Goal: Find contact information: Find contact information

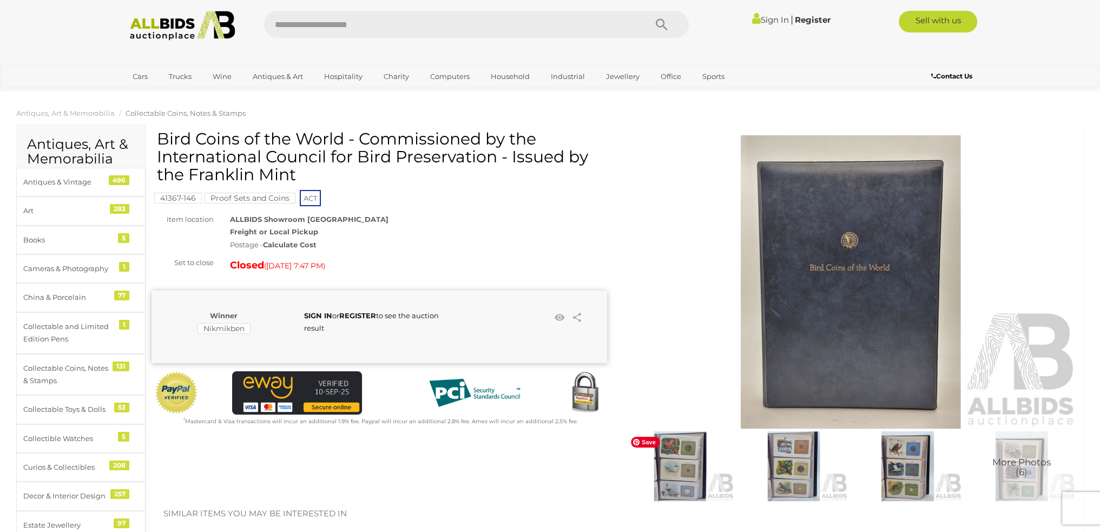
click at [691, 463] on img at bounding box center [680, 466] width 108 height 70
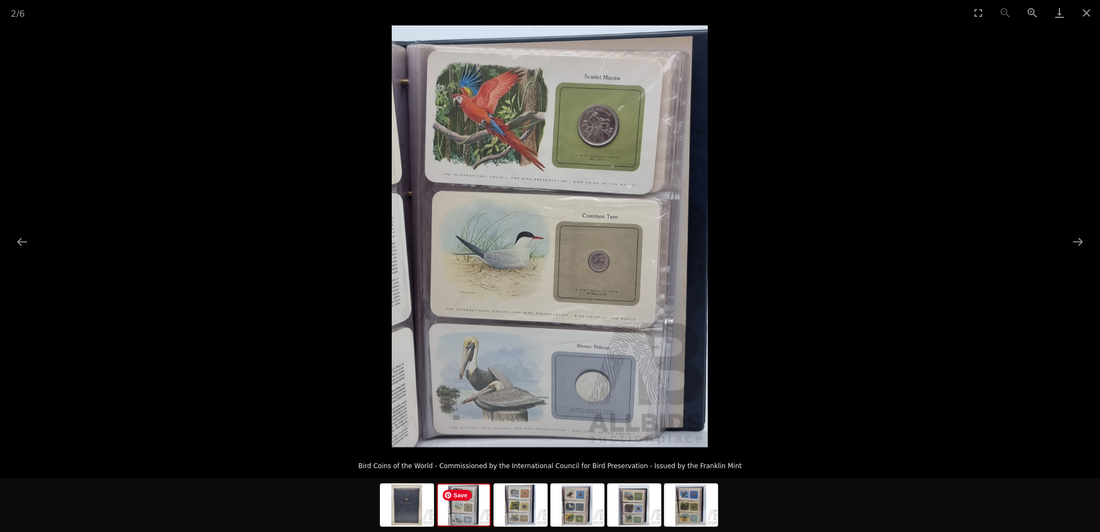
click at [472, 513] on img at bounding box center [464, 504] width 52 height 41
click at [520, 511] on img at bounding box center [521, 504] width 52 height 41
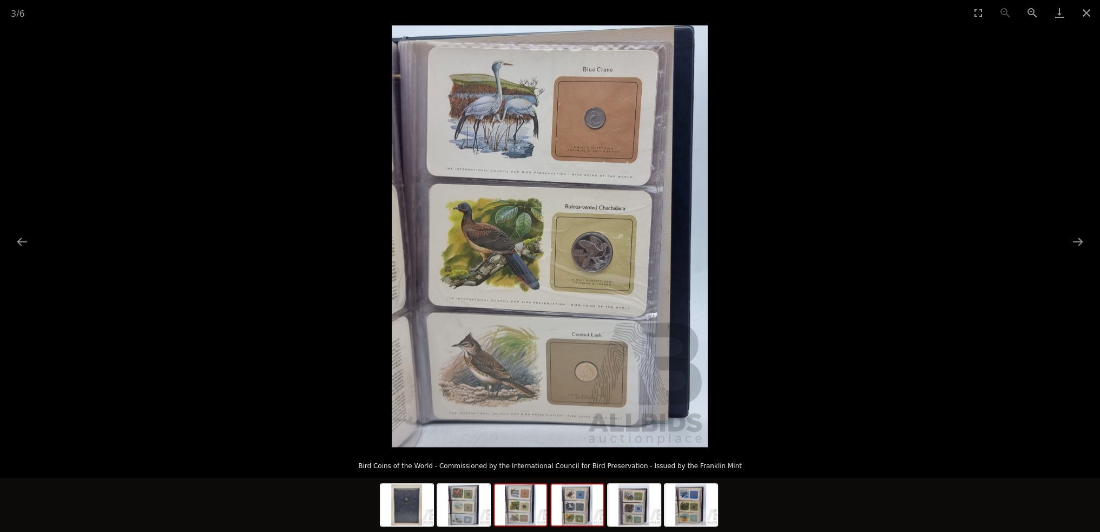
click at [585, 513] on img at bounding box center [577, 504] width 52 height 41
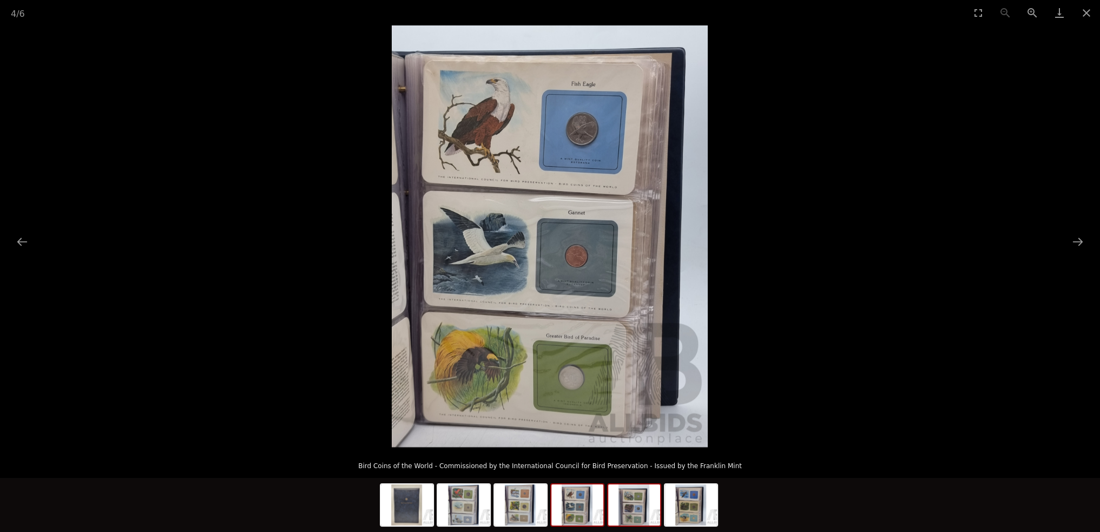
click at [628, 511] on img at bounding box center [634, 504] width 52 height 41
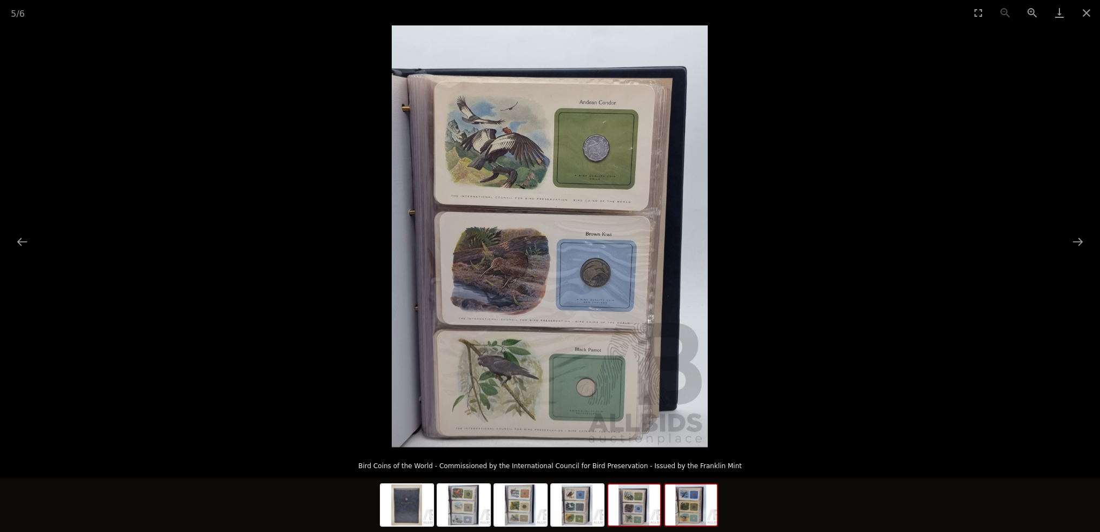
click at [690, 510] on img at bounding box center [691, 504] width 52 height 41
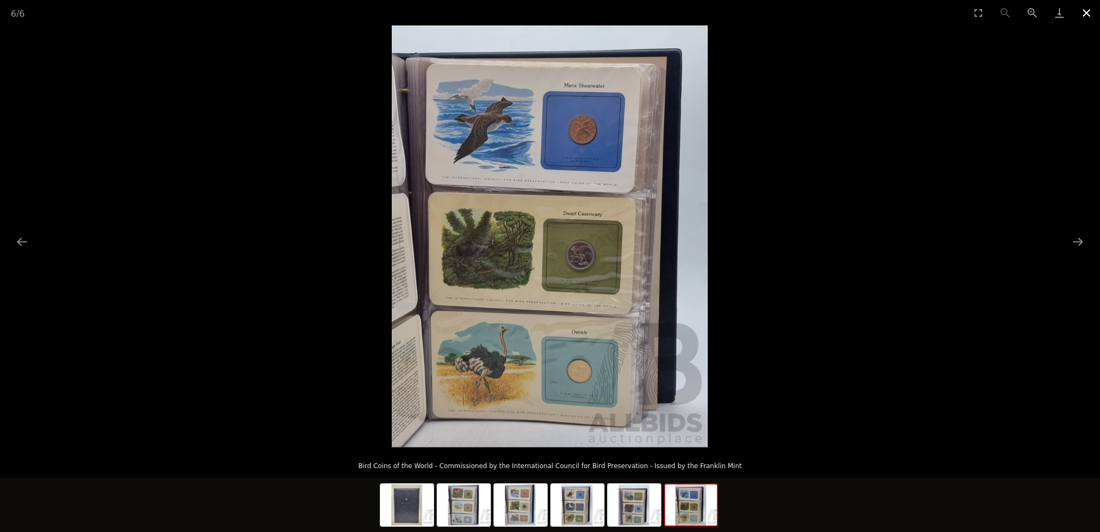
click at [1091, 14] on button "Close gallery" at bounding box center [1086, 12] width 27 height 25
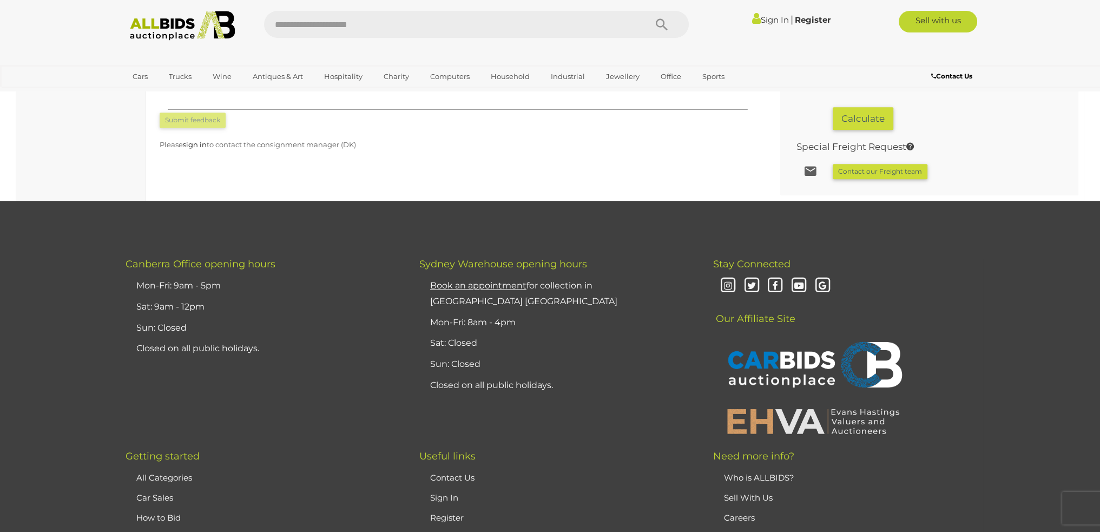
scroll to position [1190, 0]
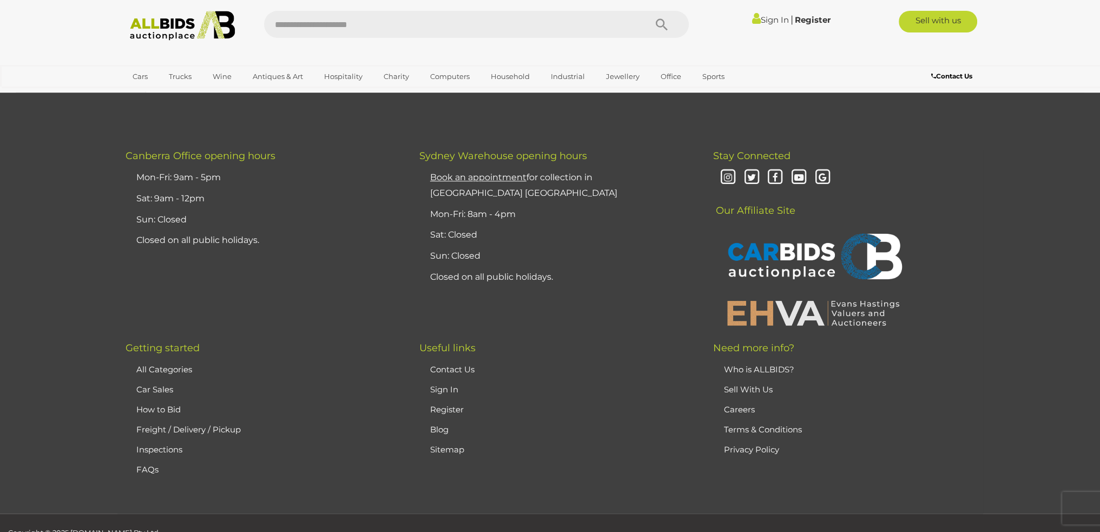
click at [738, 391] on link "Sell With Us" at bounding box center [748, 389] width 49 height 10
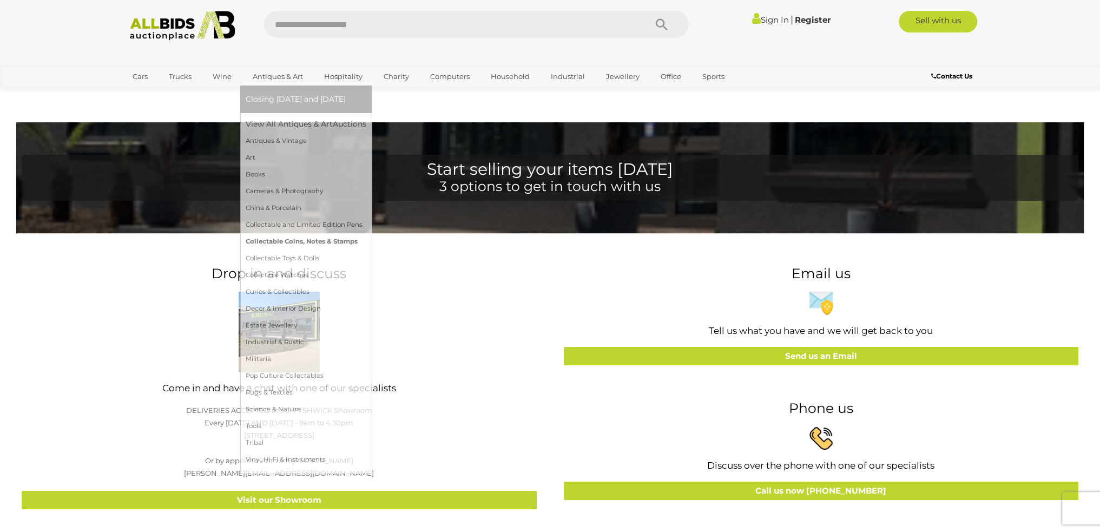
click at [272, 241] on link "Collectable Coins, Notes & Stamps" at bounding box center [306, 241] width 121 height 17
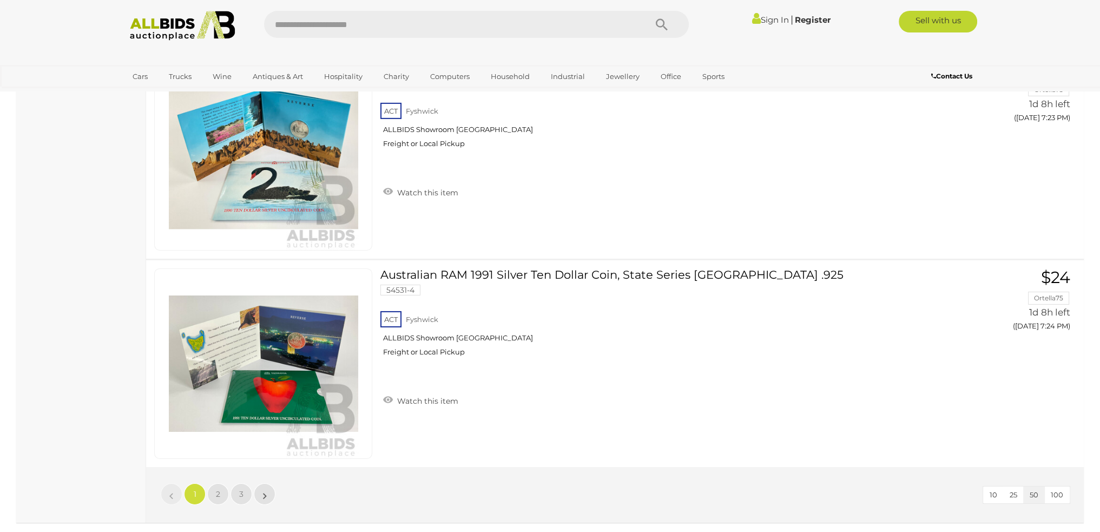
scroll to position [10280, 0]
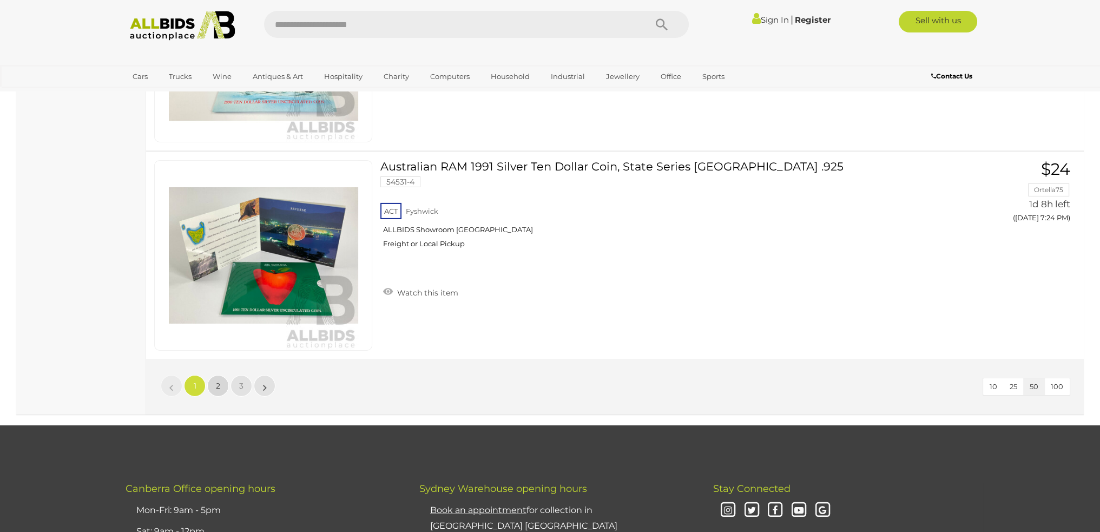
click at [214, 375] on link "2" at bounding box center [218, 386] width 22 height 22
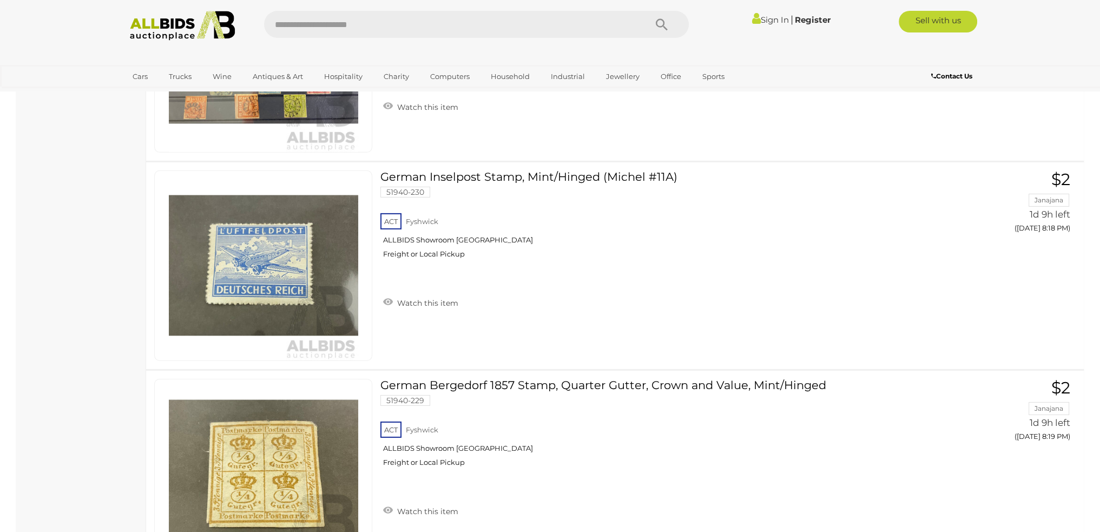
scroll to position [10332, 0]
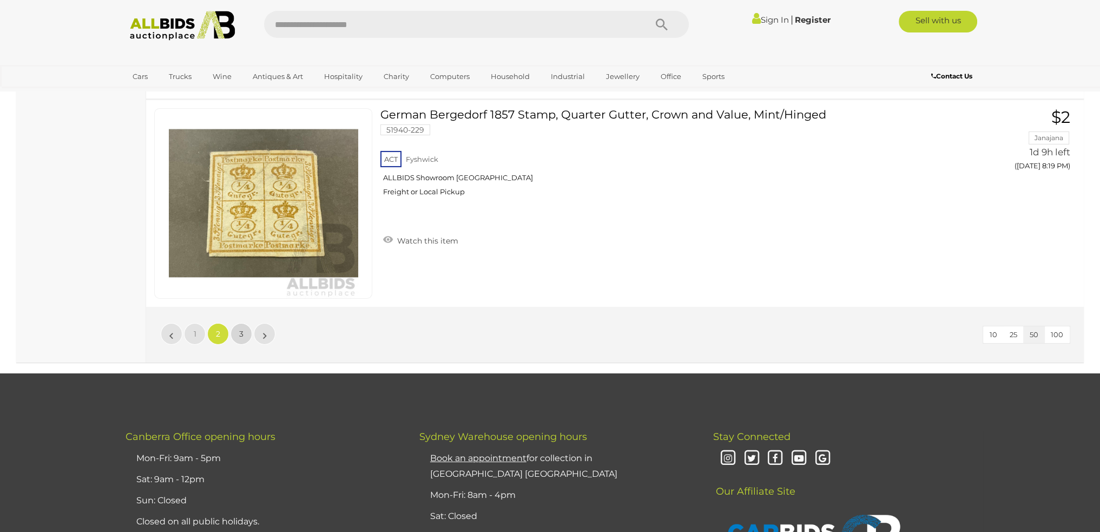
click at [233, 323] on link "3" at bounding box center [241, 334] width 22 height 22
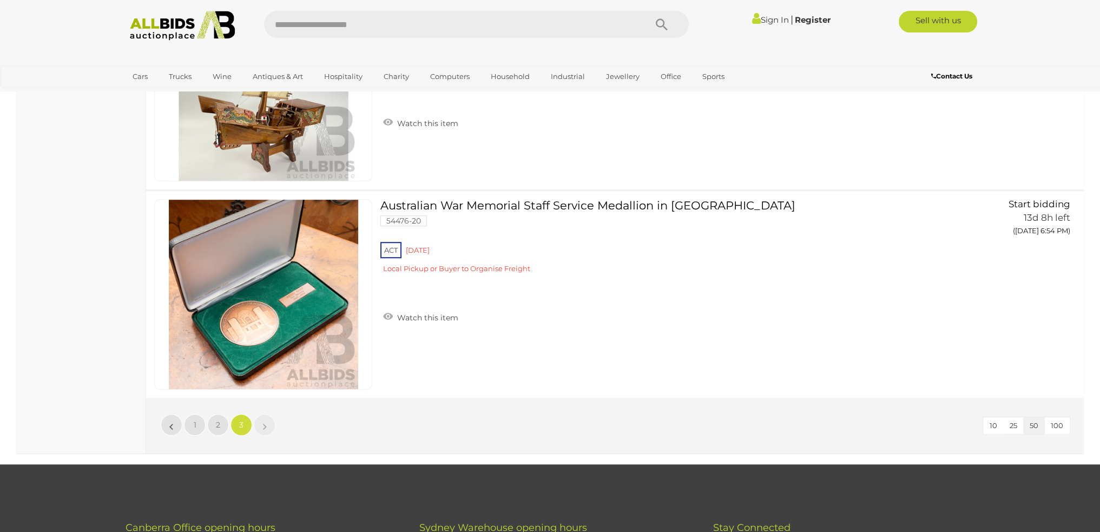
scroll to position [6338, 0]
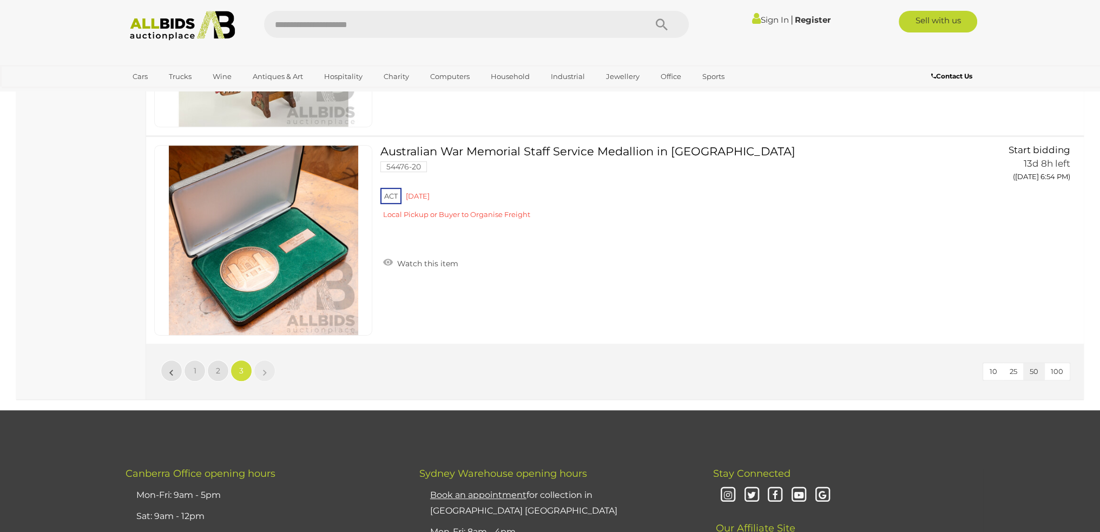
scroll to position [115, 0]
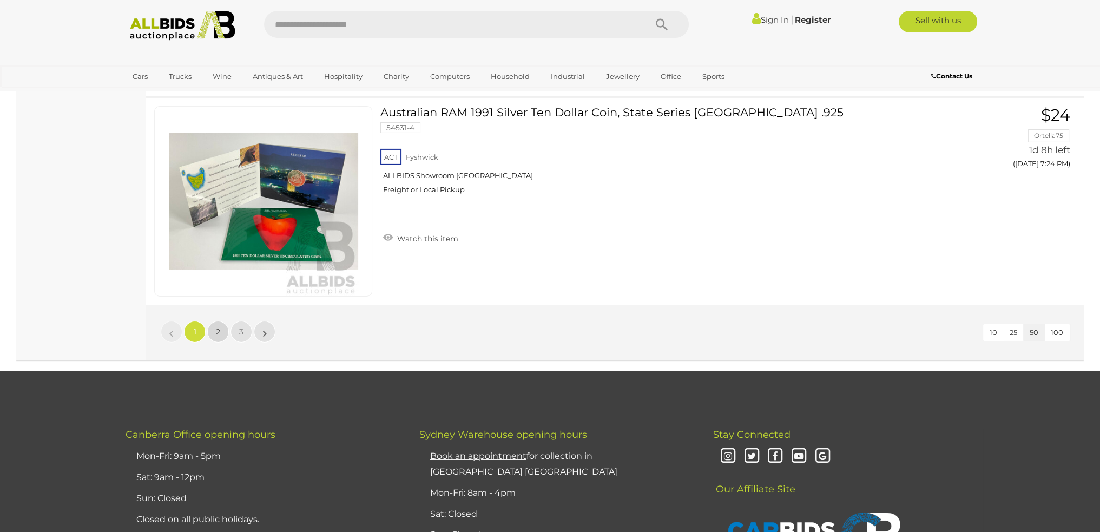
click at [222, 321] on link "2" at bounding box center [218, 332] width 22 height 22
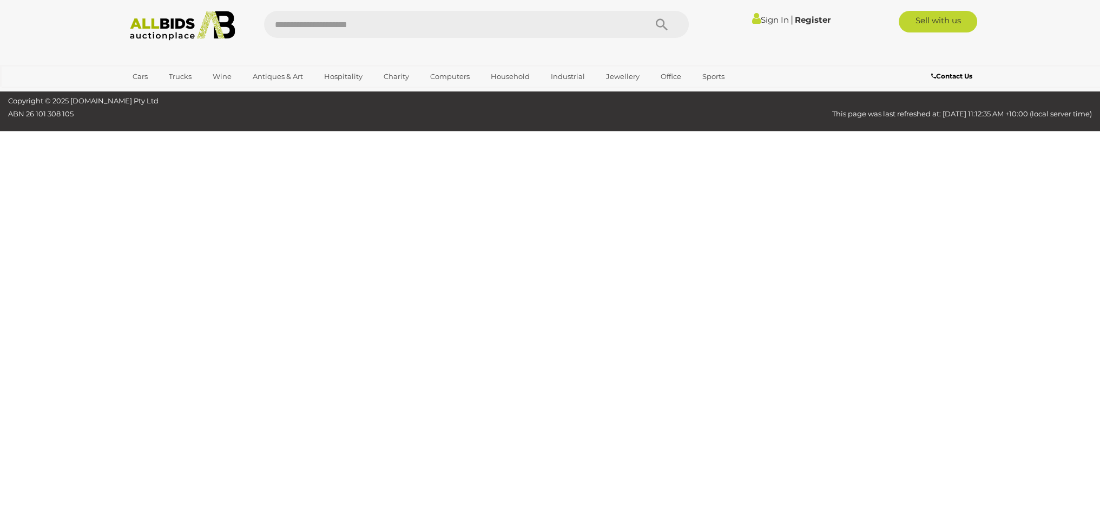
scroll to position [115, 0]
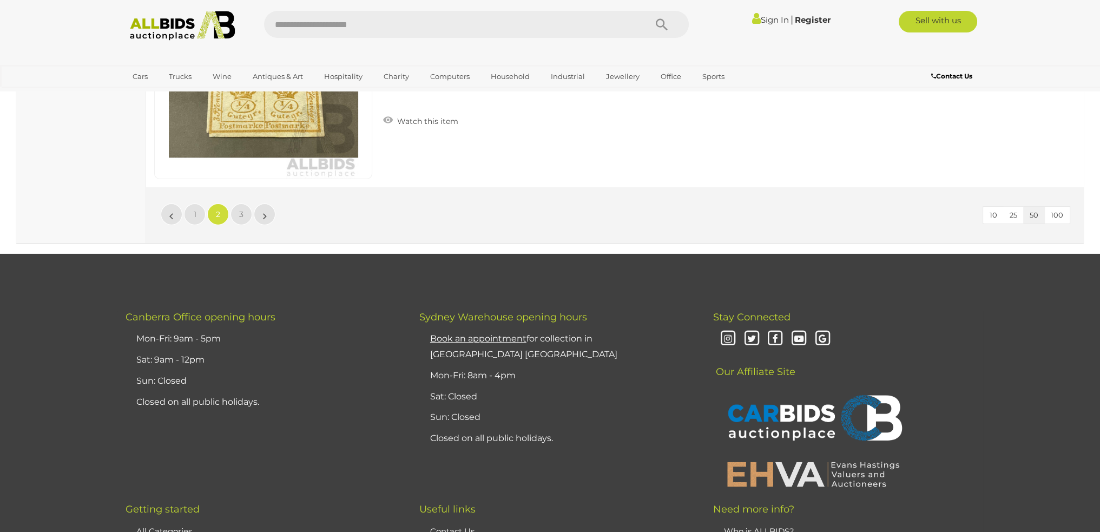
scroll to position [10644, 0]
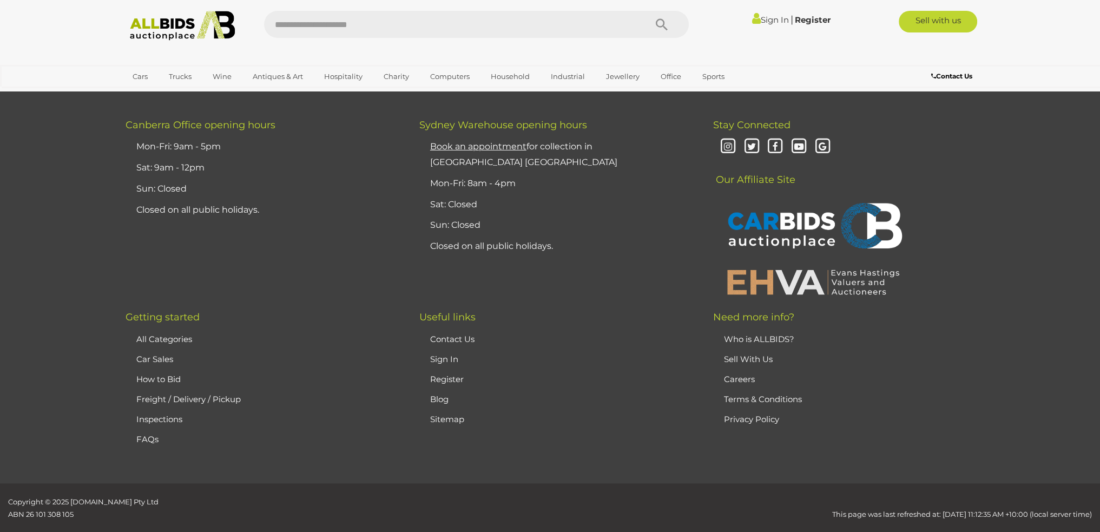
click at [756, 354] on link "Sell With Us" at bounding box center [748, 359] width 49 height 10
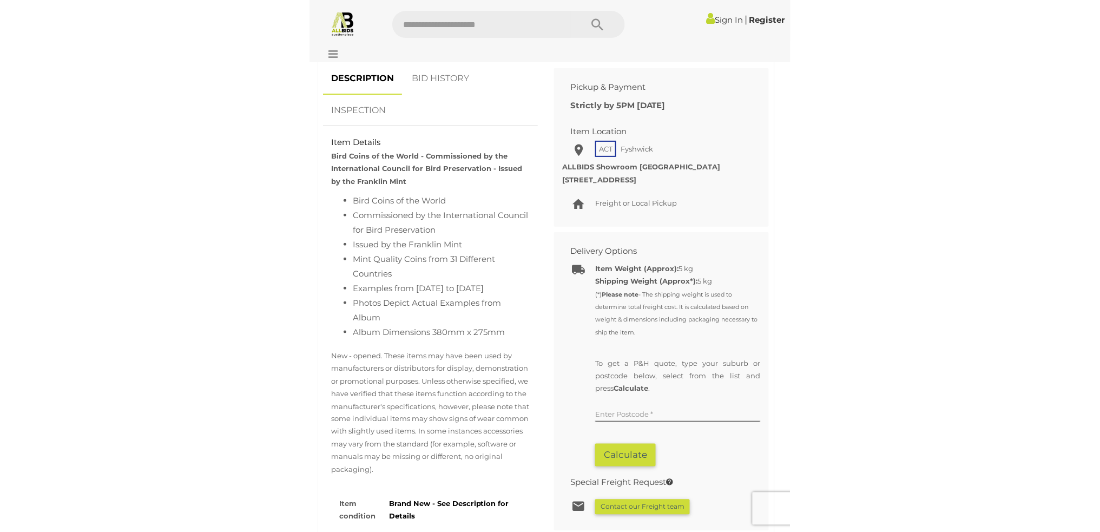
scroll to position [1248, 0]
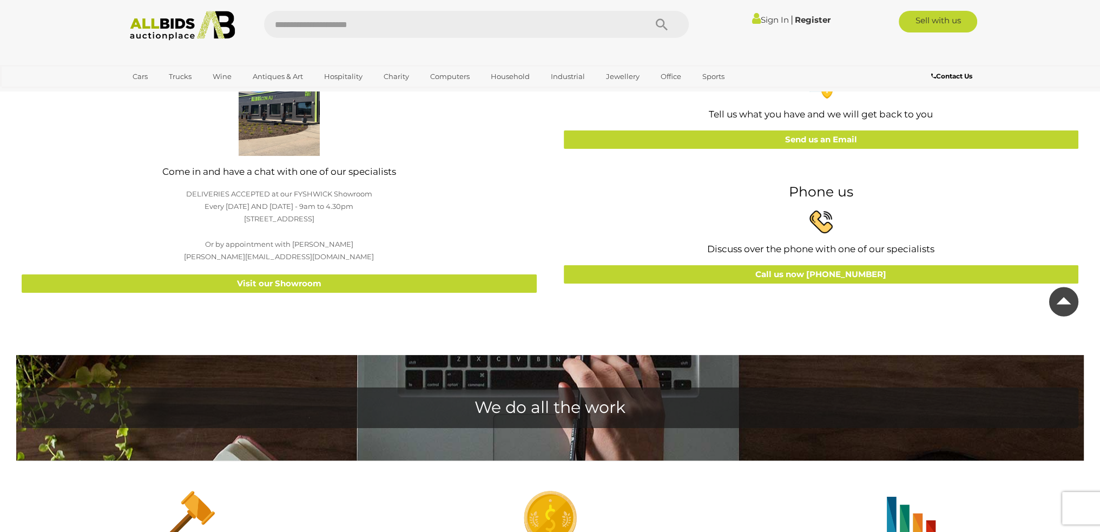
scroll to position [108, 0]
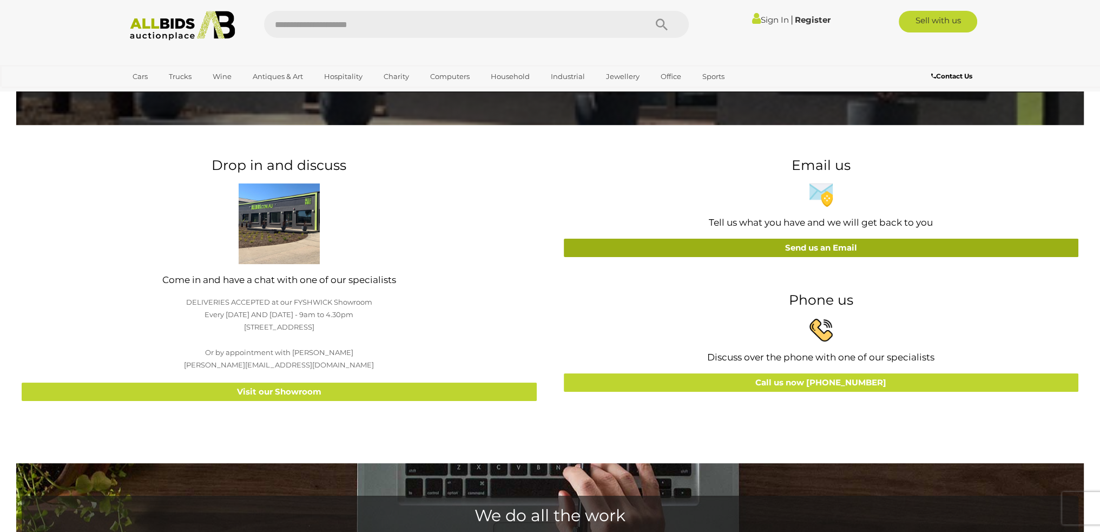
click at [879, 249] on link "Send us an Email" at bounding box center [821, 248] width 515 height 19
select select
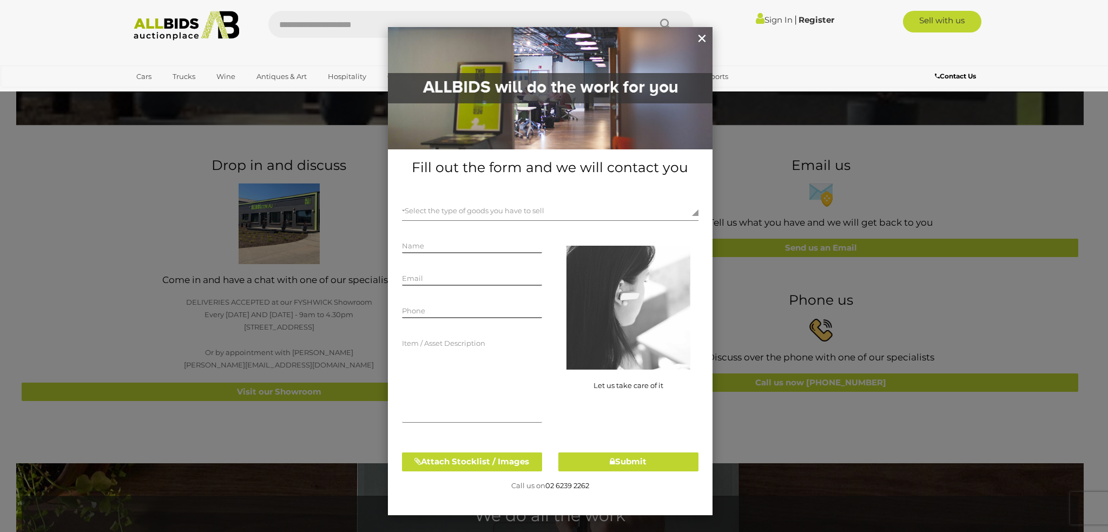
click at [703, 42] on span "×" at bounding box center [702, 38] width 12 height 27
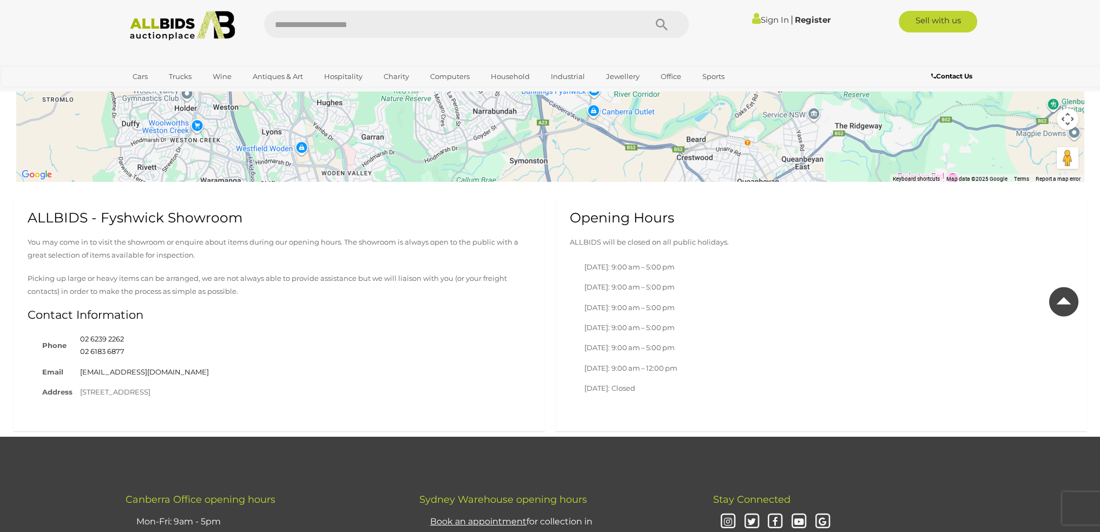
scroll to position [4998, 0]
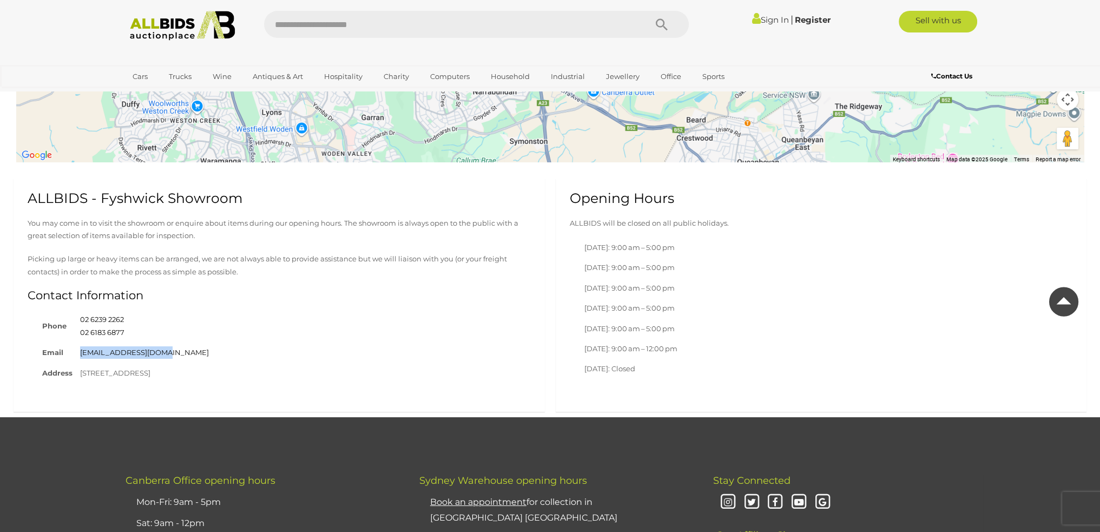
drag, startPoint x: 177, startPoint y: 328, endPoint x: 74, endPoint y: 330, distance: 103.4
click at [74, 342] on tr "Email [EMAIL_ADDRESS][DOMAIN_NAME]" at bounding box center [125, 352] width 174 height 20
copy tr "[EMAIL_ADDRESS][DOMAIN_NAME]"
